Goal: Information Seeking & Learning: Find specific fact

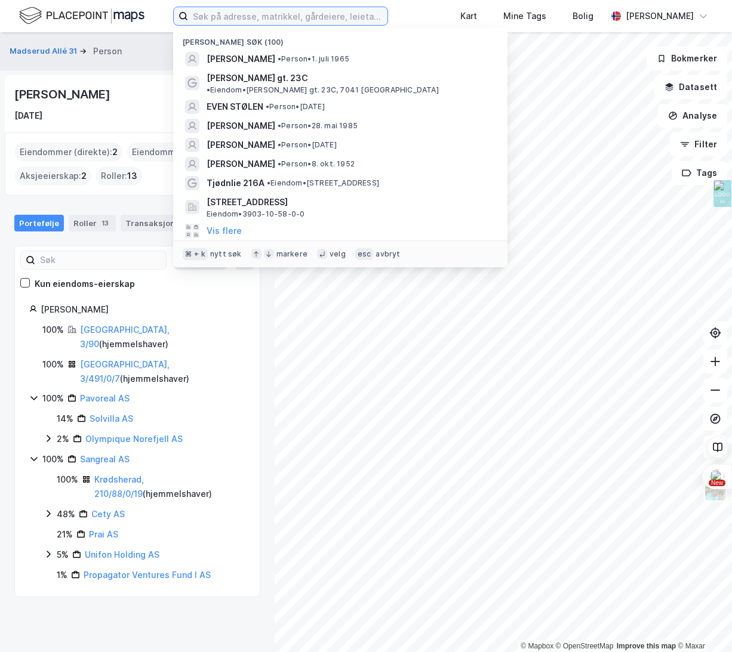
click at [235, 10] on input at bounding box center [287, 16] width 199 height 18
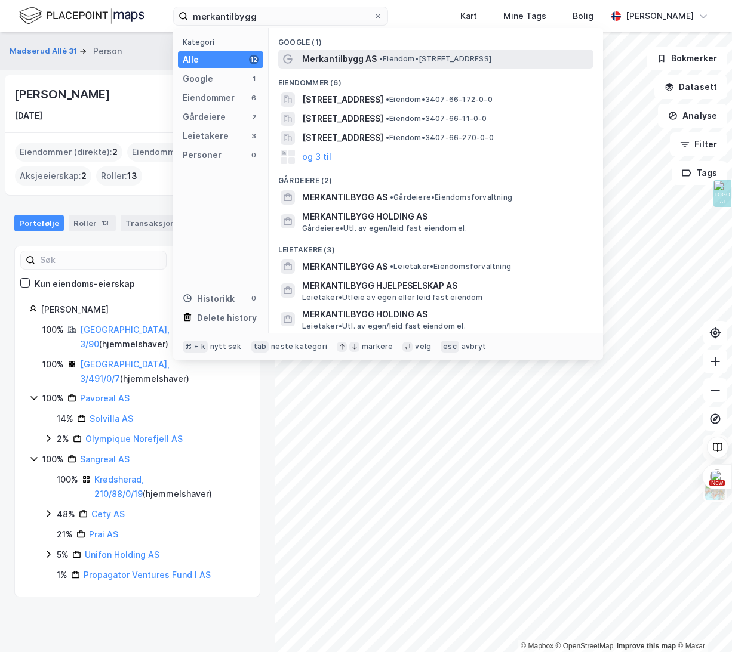
click at [343, 60] on span "Merkantilbygg AS" at bounding box center [339, 59] width 75 height 14
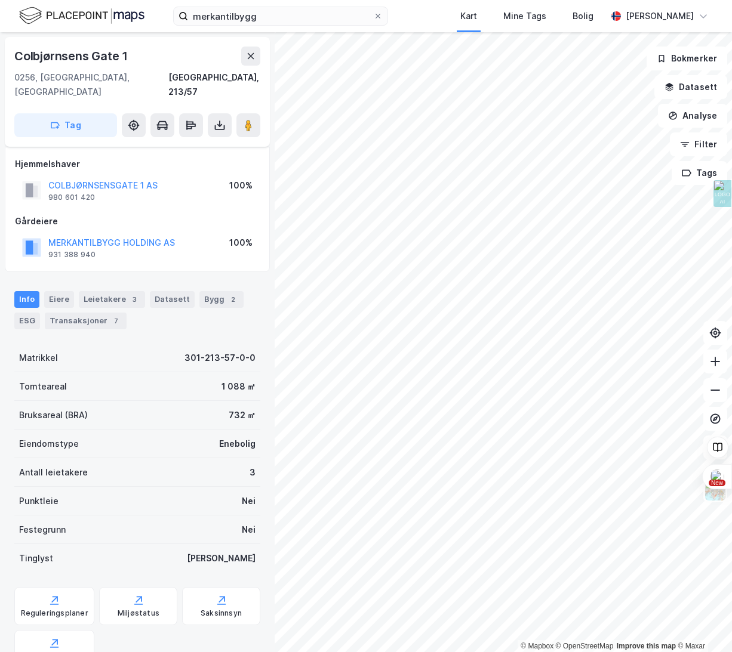
scroll to position [6, 0]
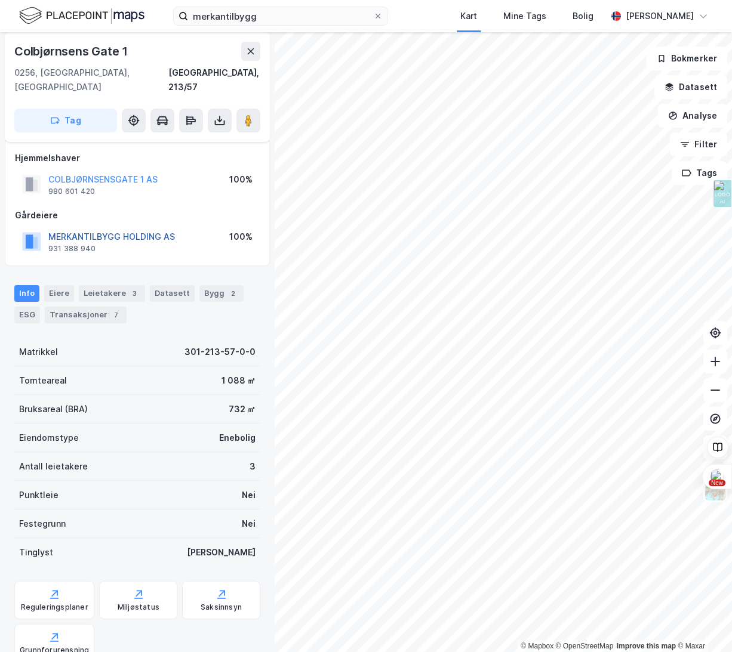
click at [0, 0] on button "MERKANTILBYGG HOLDING AS" at bounding box center [0, 0] width 0 height 0
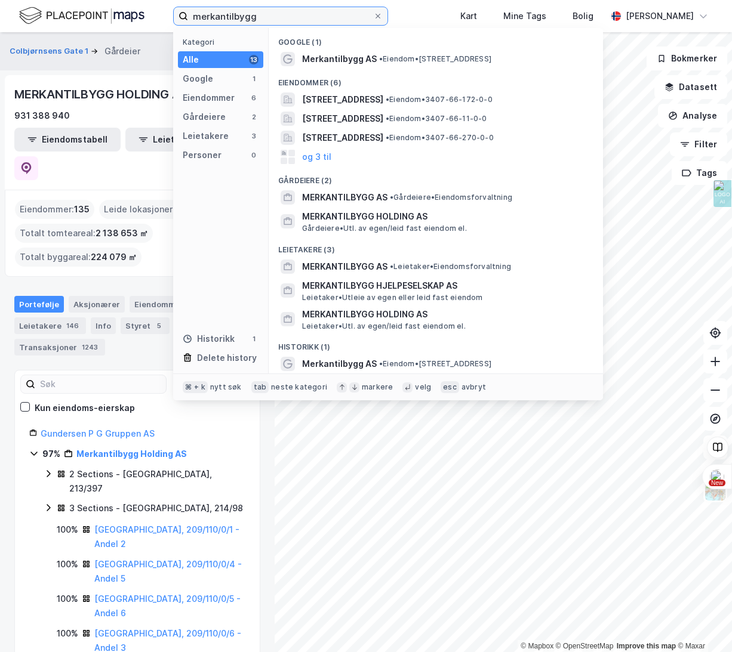
click at [208, 13] on input "merkantilbygg" at bounding box center [280, 16] width 185 height 18
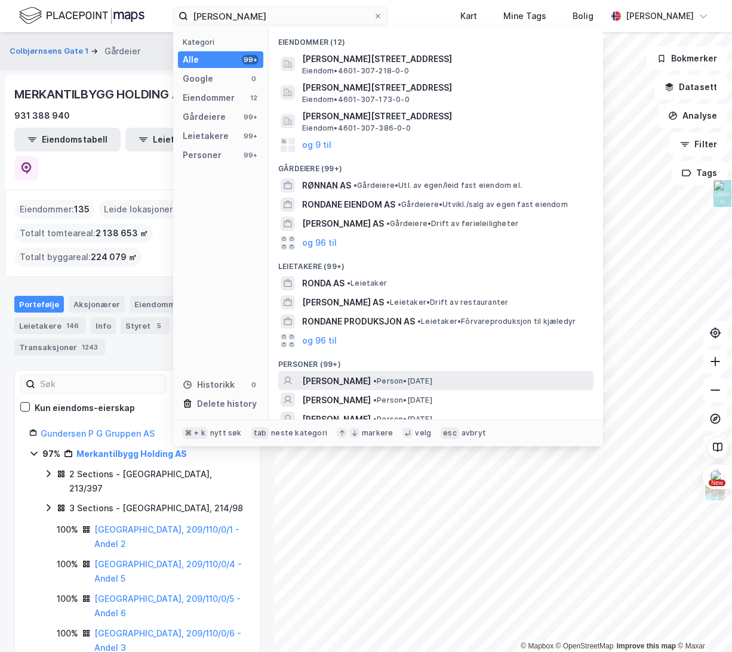
click at [329, 378] on span "[PERSON_NAME]" at bounding box center [336, 381] width 69 height 14
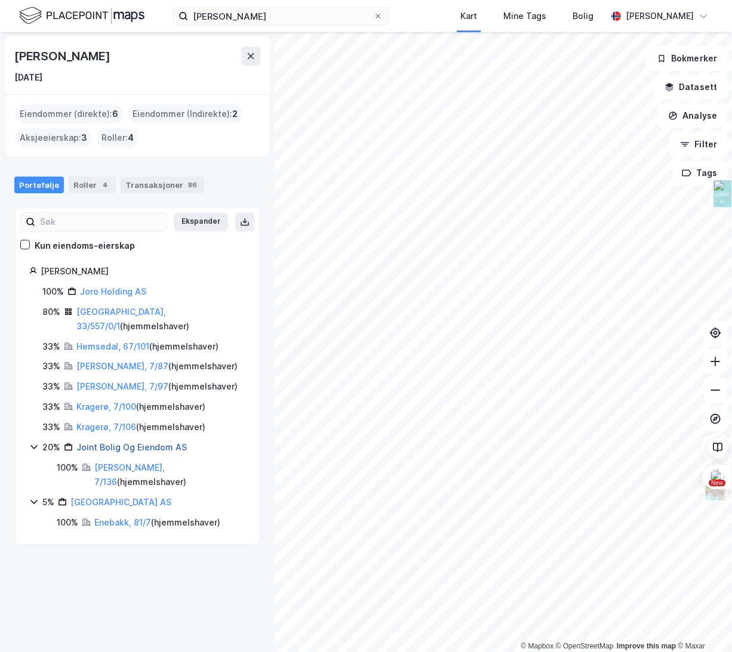
click at [106, 442] on link "Joint Bolig Og Eiendom AS" at bounding box center [131, 447] width 110 height 10
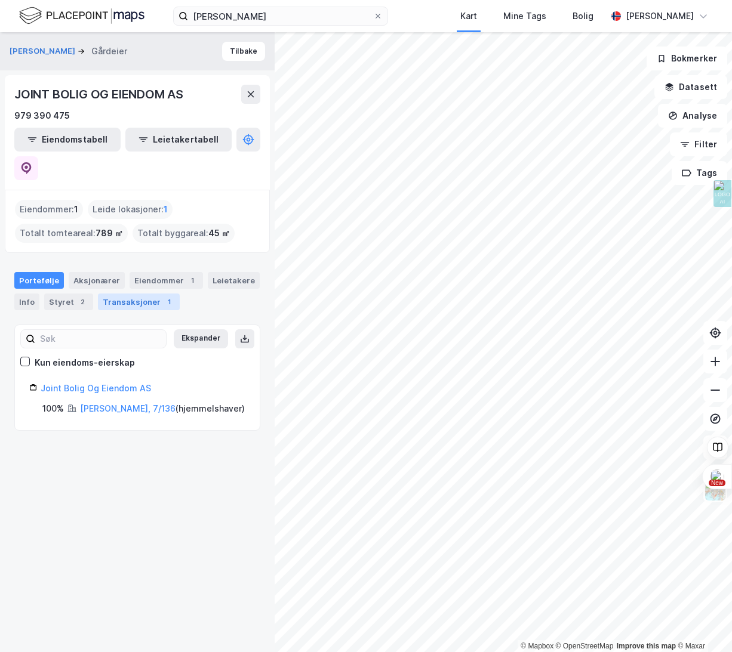
click at [118, 294] on div "Transaksjoner 1" at bounding box center [139, 302] width 82 height 17
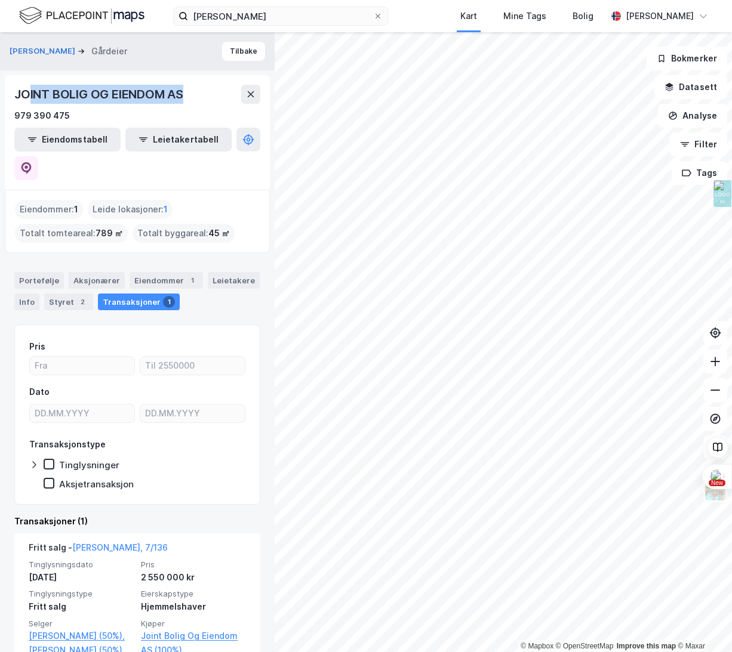
drag, startPoint x: 190, startPoint y: 94, endPoint x: 30, endPoint y: 89, distance: 160.0
click at [30, 89] on div "JOINT BOLIG OG EIENDOM AS" at bounding box center [137, 94] width 246 height 19
click at [69, 294] on div "Styret 2" at bounding box center [68, 302] width 49 height 17
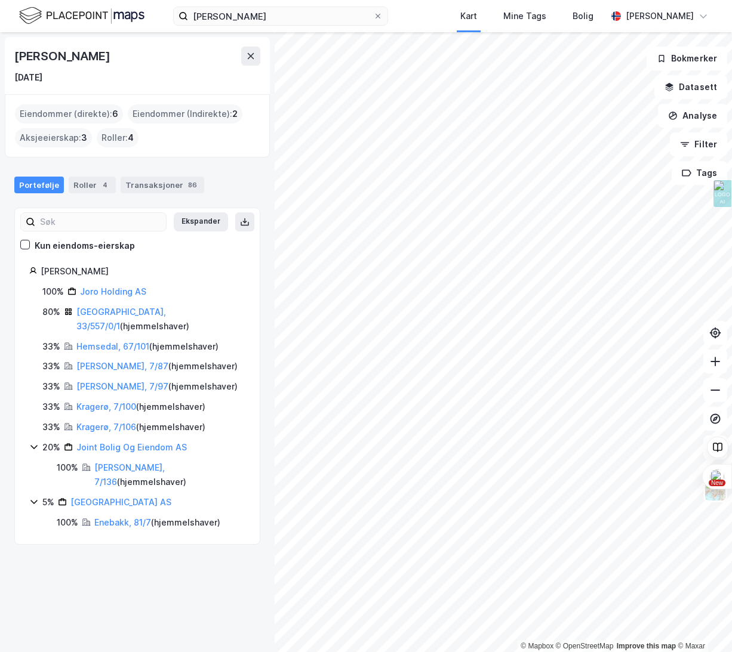
click at [206, 58] on div "[PERSON_NAME]" at bounding box center [137, 56] width 246 height 19
click at [201, 582] on div "[PERSON_NAME] [DATE] Eiendommer (direkte) : 6 Eiendommer (Indirekte) : 2 Aksjee…" at bounding box center [137, 342] width 275 height 620
click at [243, 21] on input "[PERSON_NAME]" at bounding box center [280, 16] width 185 height 18
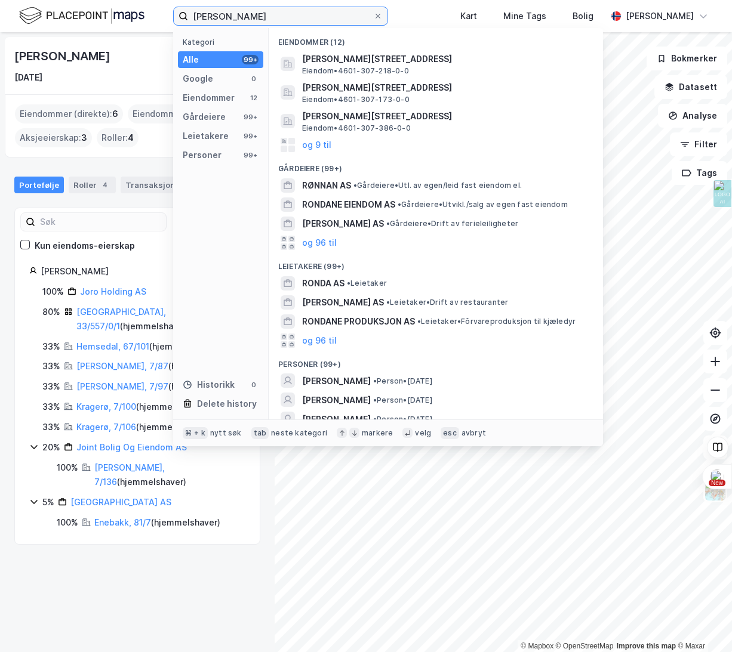
click at [243, 21] on input "[PERSON_NAME]" at bounding box center [280, 16] width 185 height 18
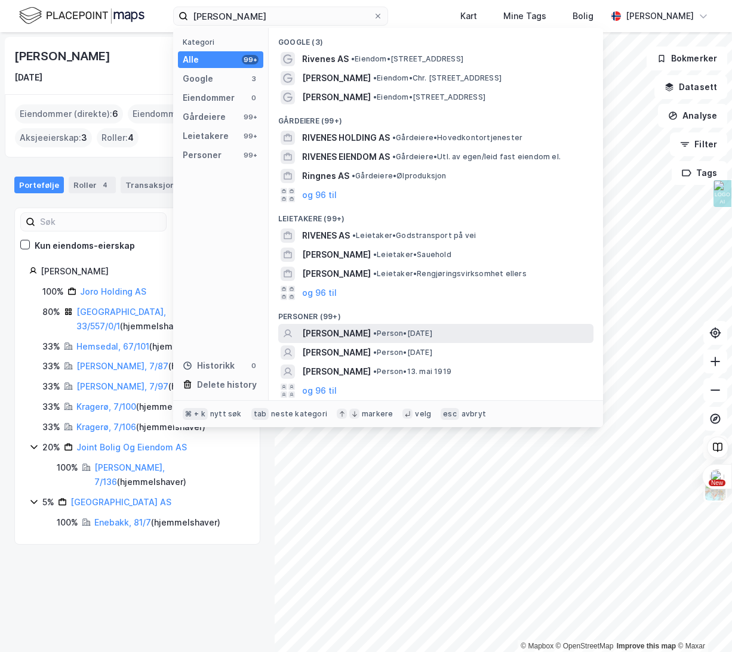
click at [371, 329] on span "[PERSON_NAME]" at bounding box center [336, 333] width 69 height 14
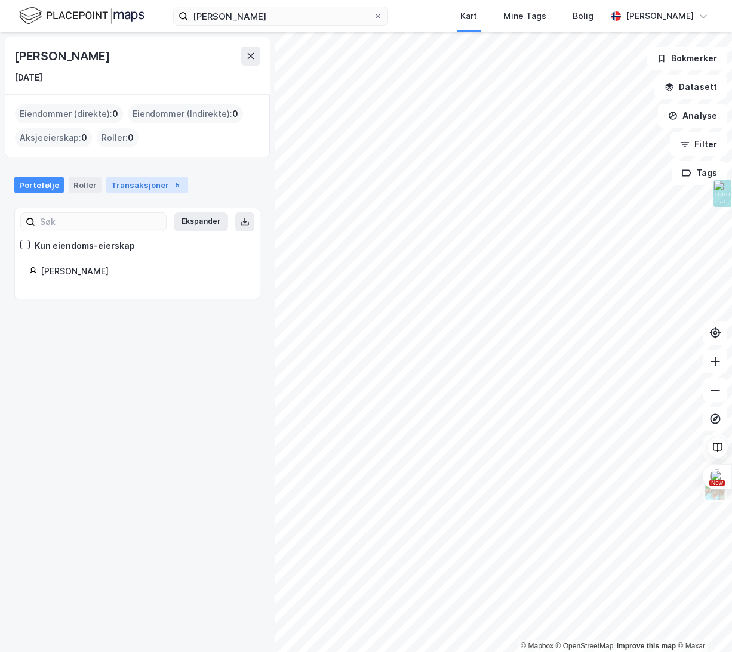
click at [125, 184] on div "Transaksjoner 5" at bounding box center [147, 185] width 82 height 17
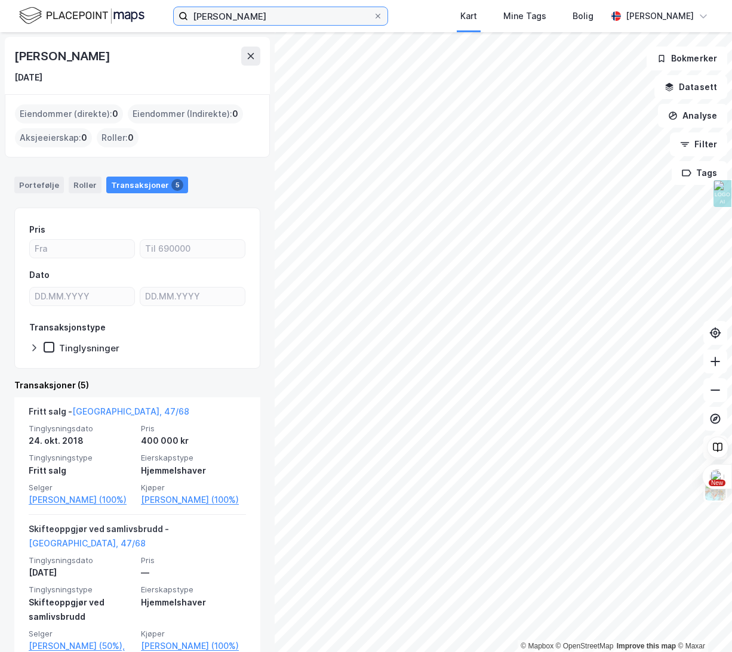
click at [266, 18] on input "[PERSON_NAME]" at bounding box center [280, 16] width 185 height 18
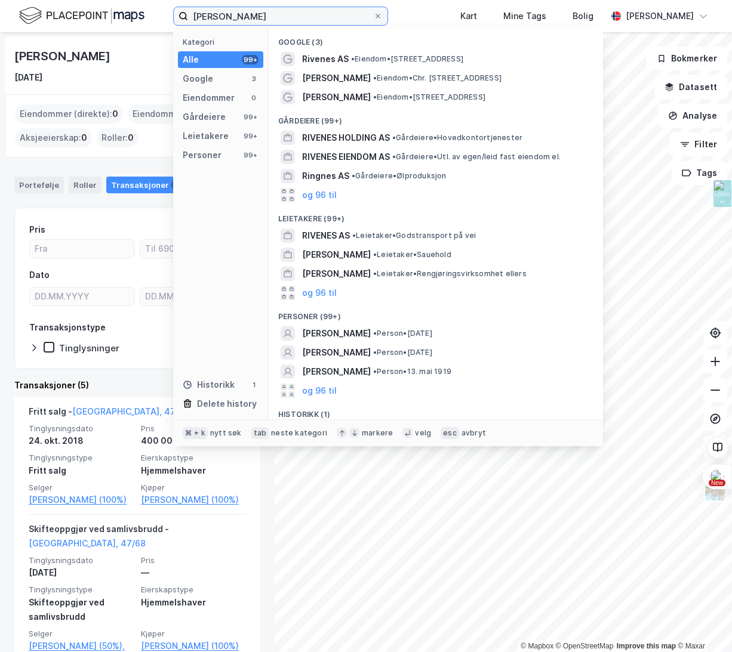
drag, startPoint x: 251, startPoint y: 15, endPoint x: 212, endPoint y: 16, distance: 38.8
click at [212, 16] on input "[PERSON_NAME]" at bounding box center [280, 16] width 185 height 18
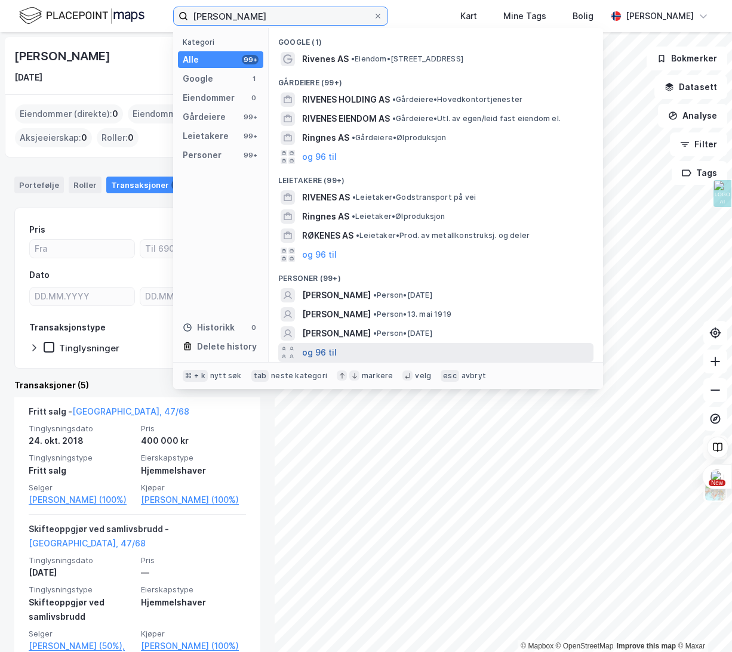
type input "[PERSON_NAME]"
click at [320, 353] on button "og 96 til" at bounding box center [319, 353] width 35 height 14
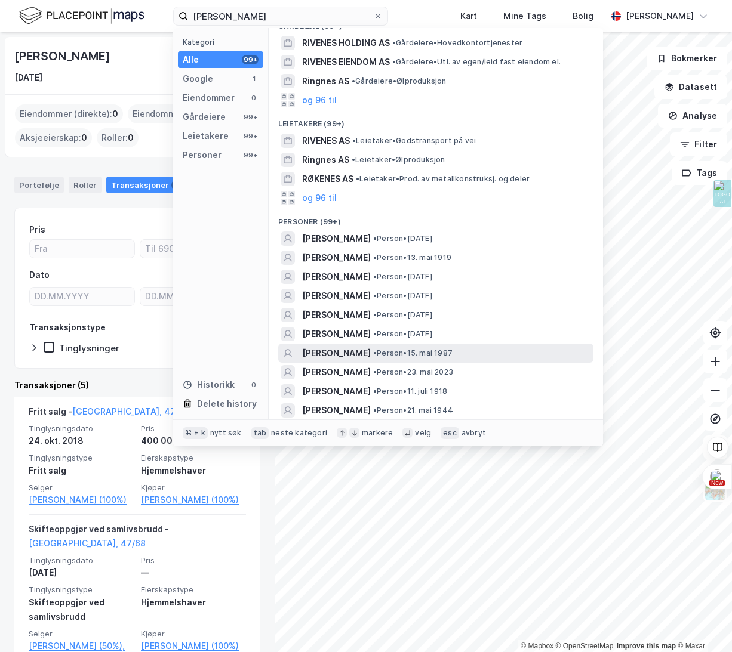
scroll to position [60, 0]
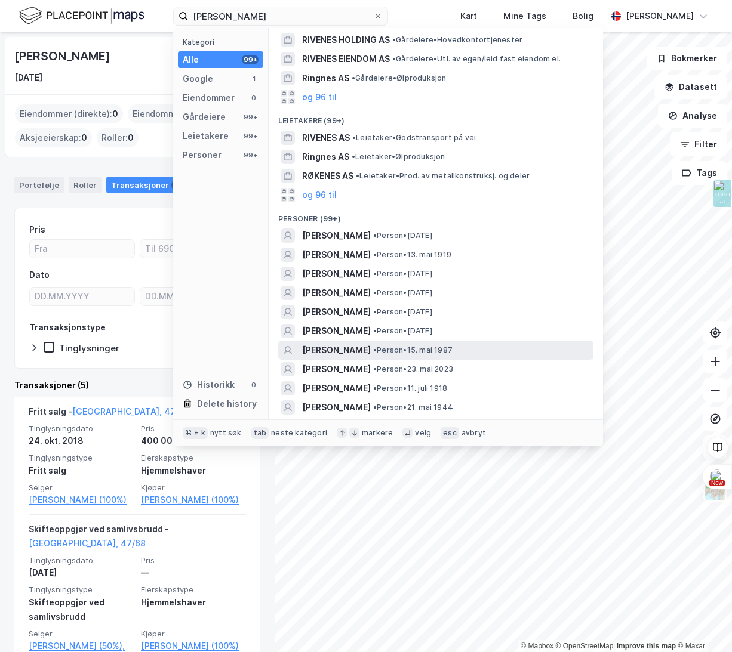
click at [371, 352] on span "[PERSON_NAME]" at bounding box center [336, 350] width 69 height 14
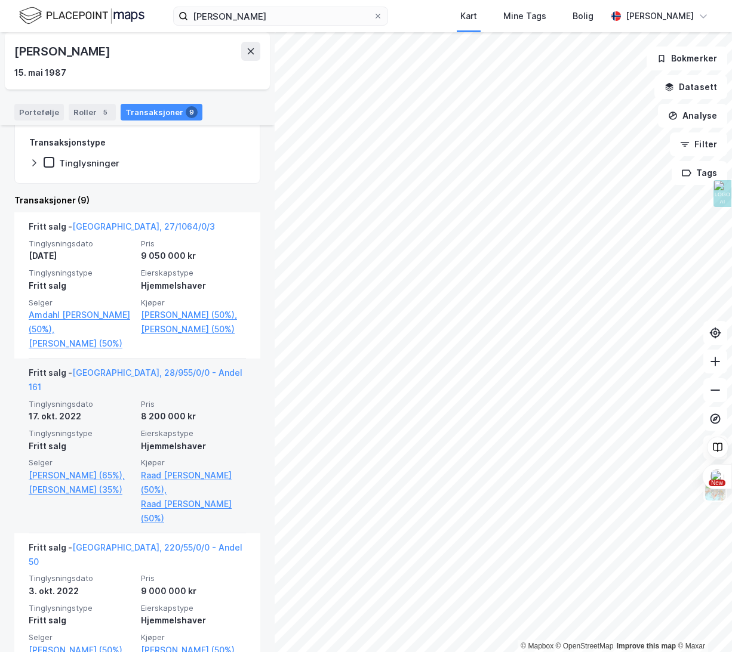
scroll to position [177, 0]
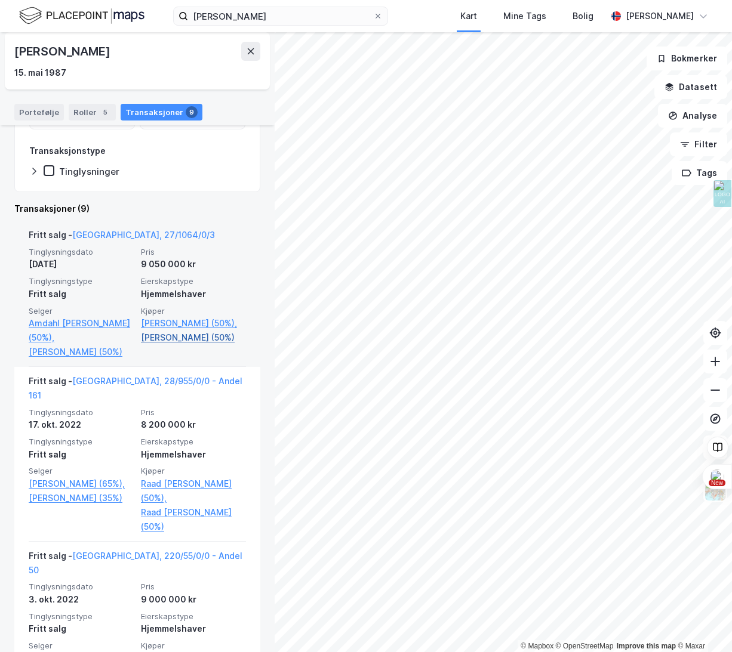
drag, startPoint x: 79, startPoint y: 297, endPoint x: 208, endPoint y: 369, distance: 148.6
click at [208, 359] on div "Tinglysningsdato [DATE] Pris 9 050 000 kr Tinglysningstype Fritt salg Eierskaps…" at bounding box center [137, 303] width 217 height 112
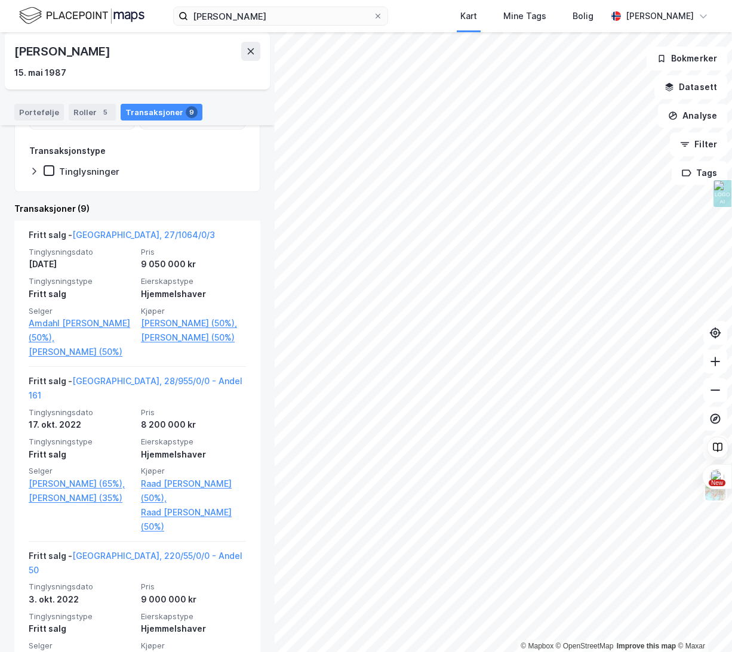
click at [248, 204] on div "Transaksjoner (9)" at bounding box center [137, 209] width 246 height 14
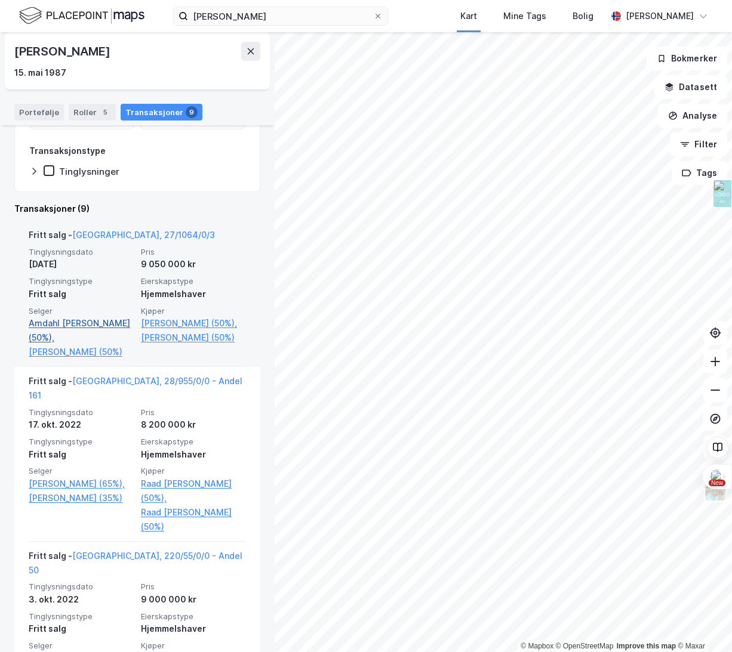
click at [67, 325] on link "Amdahl [PERSON_NAME] (50%)," at bounding box center [81, 330] width 105 height 29
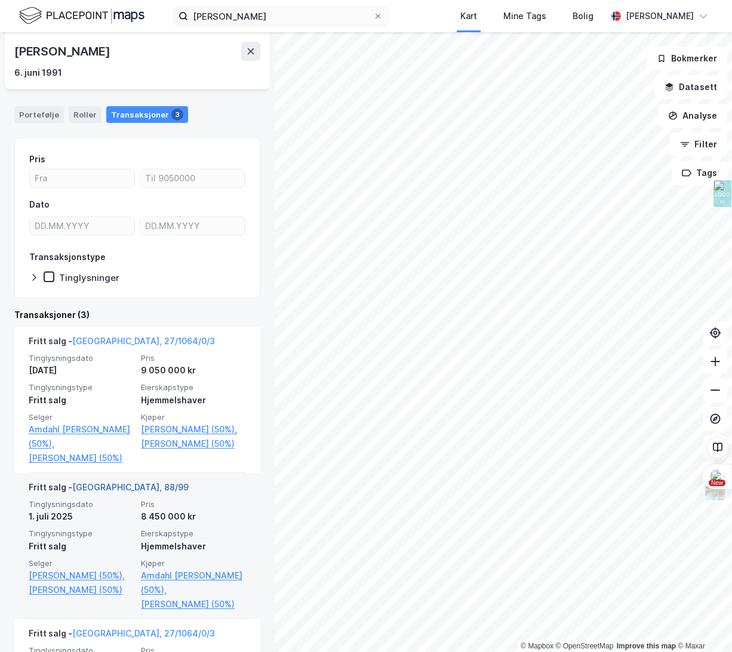
scroll to position [102, 0]
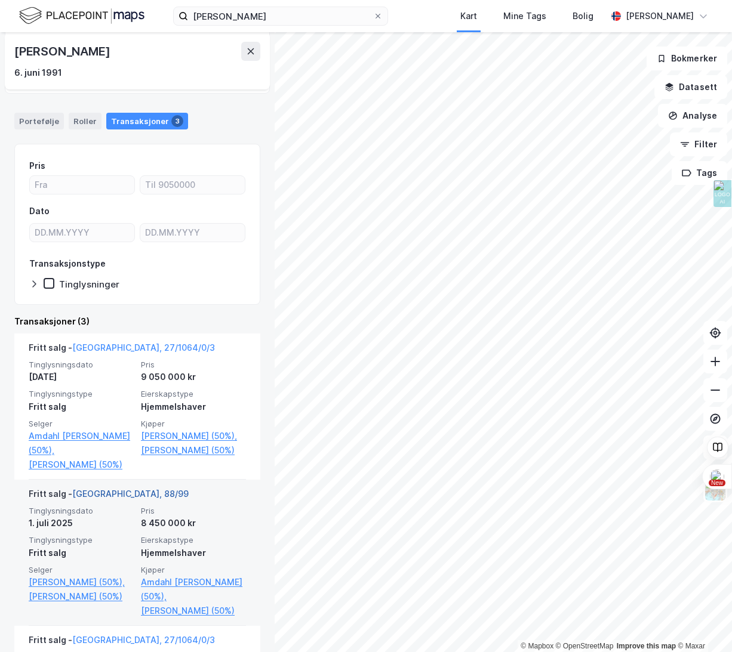
click at [109, 499] on link "[GEOGRAPHIC_DATA], 88/99" at bounding box center [130, 494] width 116 height 10
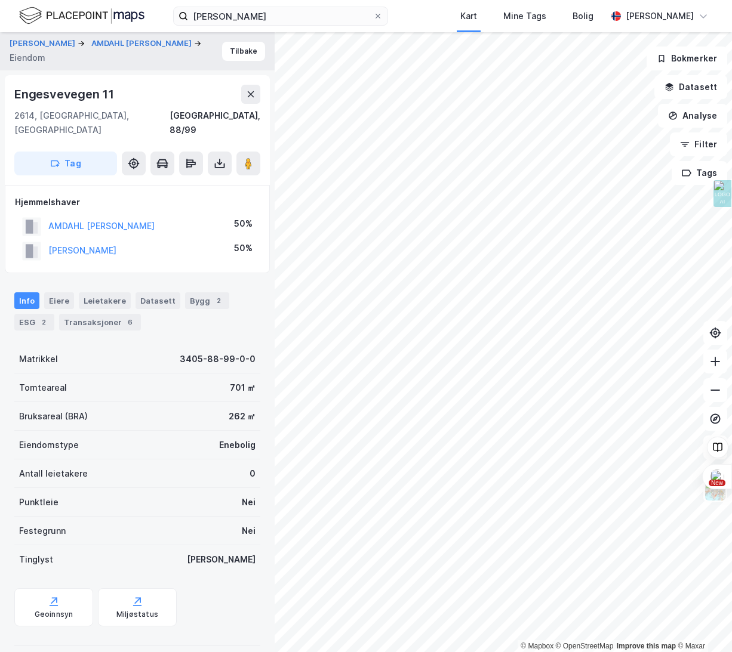
scroll to position [6, 0]
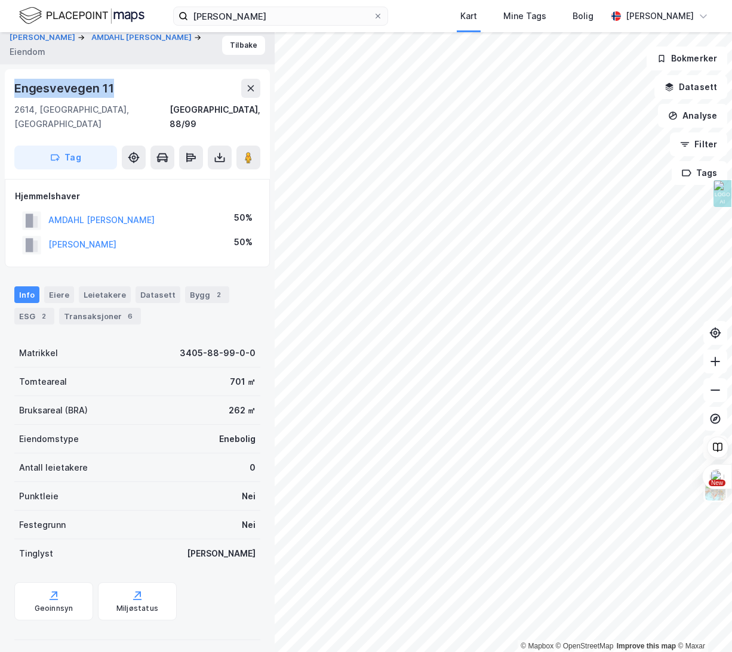
drag, startPoint x: 100, startPoint y: 87, endPoint x: 17, endPoint y: 86, distance: 83.0
click at [17, 86] on div "Engesvevegen 11" at bounding box center [137, 88] width 246 height 19
copy div "Engesvevegen 11"
